Goal: Complete application form

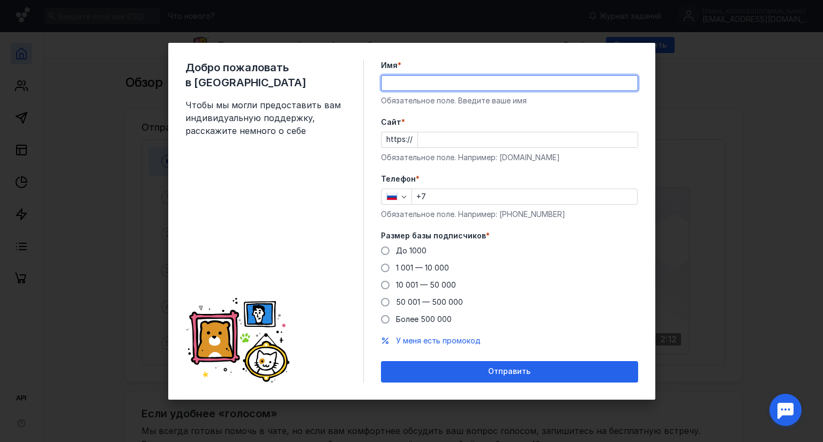
click at [412, 81] on input "Имя *" at bounding box center [510, 83] width 256 height 15
type input "[PERSON_NAME]"
click at [441, 199] on input "+7" at bounding box center [524, 196] width 225 height 15
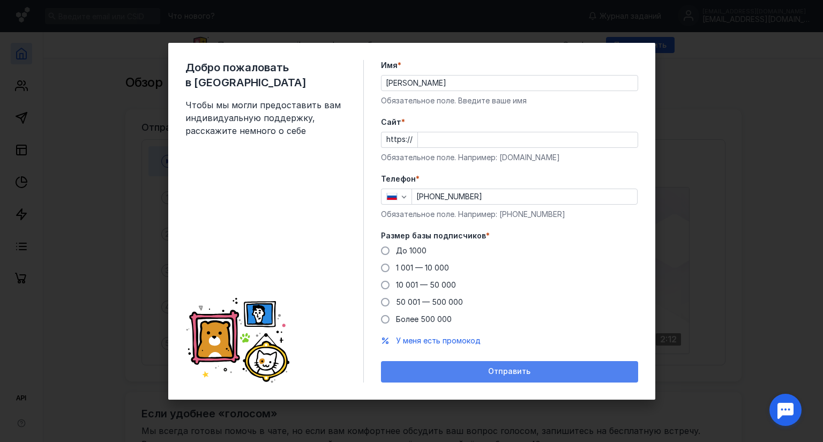
click at [536, 376] on div "Отправить" at bounding box center [510, 371] width 247 height 9
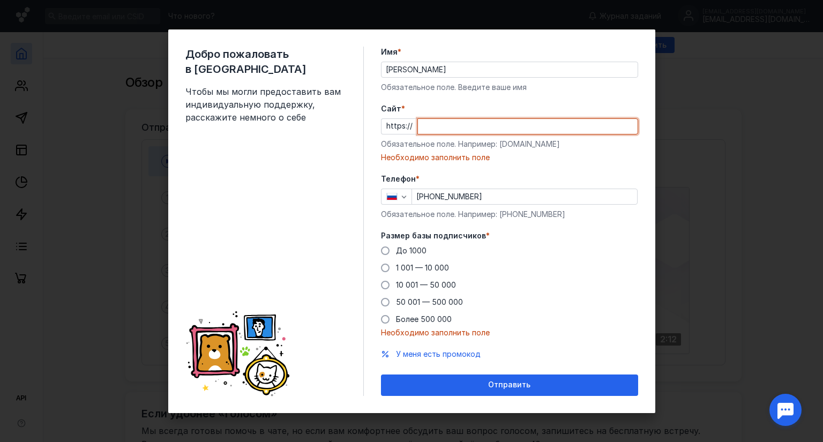
click at [441, 126] on input "Cайт *" at bounding box center [528, 126] width 220 height 15
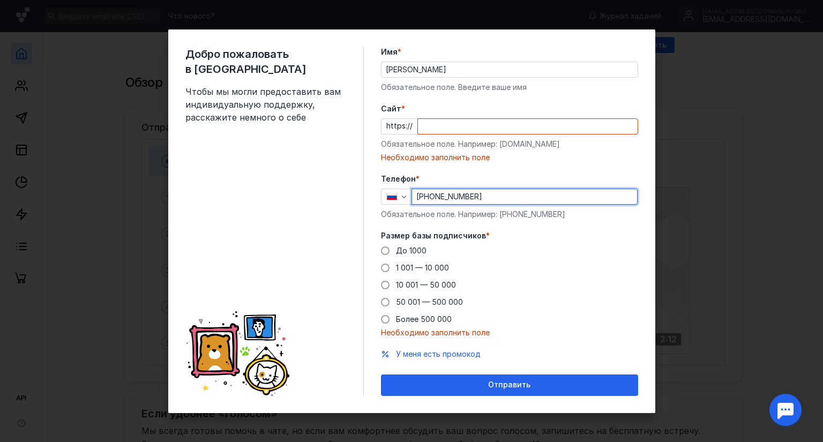
drag, startPoint x: 508, startPoint y: 199, endPoint x: 321, endPoint y: 210, distance: 188.0
click at [321, 210] on div "Добро пожаловать в Sendsay Чтобы мы могли предоставить вам индивидуальную подде…" at bounding box center [411, 221] width 487 height 384
type input "+7"
click at [748, 57] on div "Добро пожаловать в Sendsay Чтобы мы могли предоставить вам индивидуальную подде…" at bounding box center [411, 221] width 823 height 442
